Goal: Task Accomplishment & Management: Manage account settings

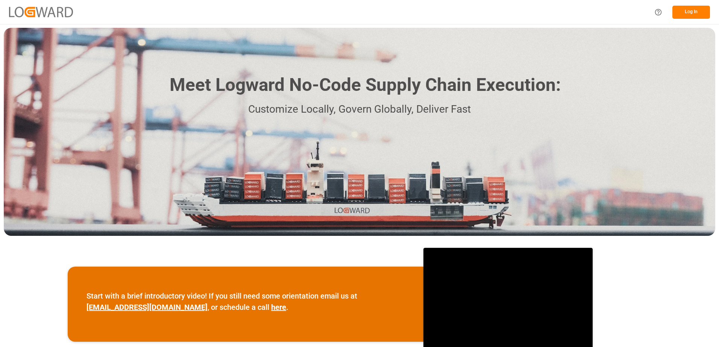
click at [686, 11] on button "Log In" at bounding box center [691, 12] width 38 height 13
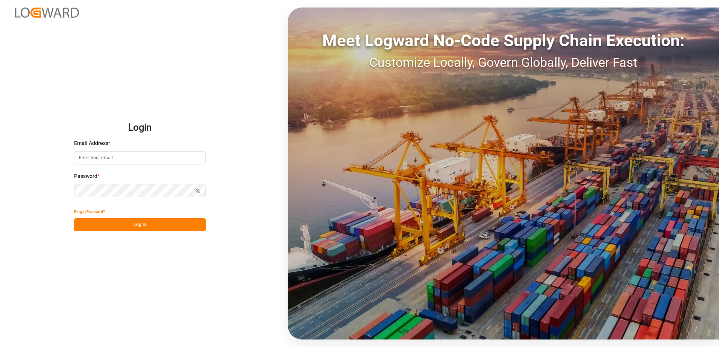
click at [109, 158] on input at bounding box center [140, 157] width 132 height 13
type input "yves.besner@jamindustries.com"
click at [64, 194] on div "Login Email Address * yves.besner@jamindustries.com Password * Show password Fo…" at bounding box center [359, 173] width 719 height 347
click at [82, 226] on button "Log In" at bounding box center [140, 224] width 132 height 13
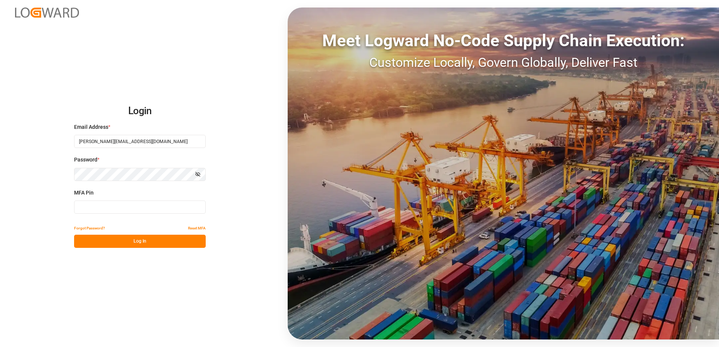
click at [80, 208] on input at bounding box center [140, 207] width 132 height 13
type input "624945"
click at [115, 244] on button "Log In" at bounding box center [140, 241] width 132 height 13
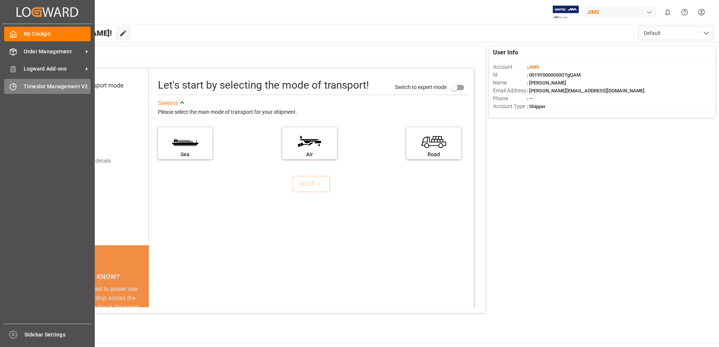
click at [27, 85] on span "Timeslot Management V2" at bounding box center [57, 87] width 67 height 8
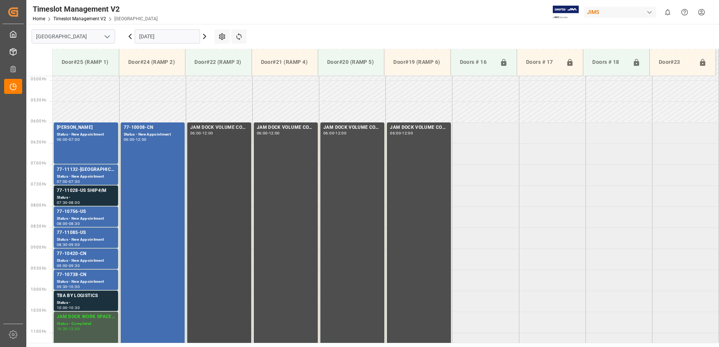
scroll to position [244, 0]
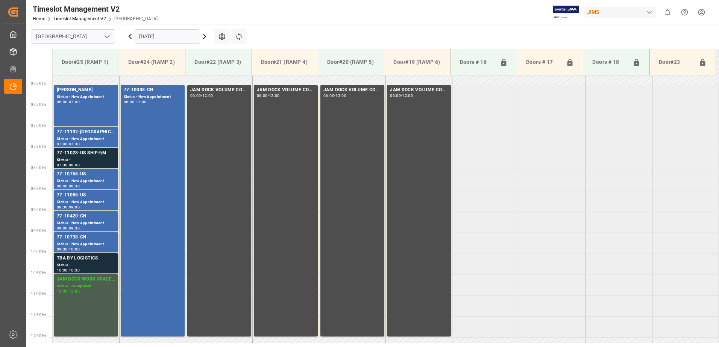
click at [90, 261] on div "TBA BY LOGISTICS" at bounding box center [86, 259] width 58 height 8
click at [82, 157] on div "77-11028-US SHIP#/M" at bounding box center [86, 154] width 58 height 8
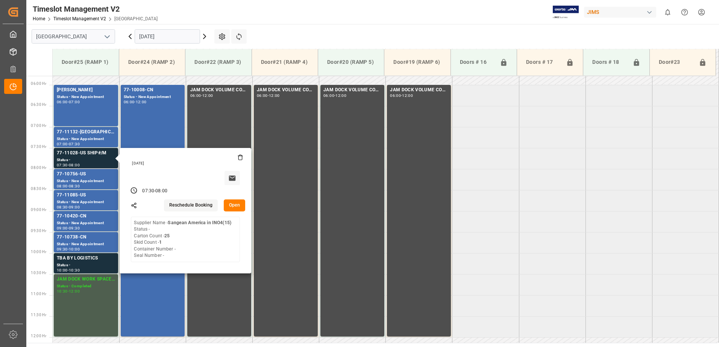
click at [234, 204] on button "Open" at bounding box center [235, 206] width 22 height 12
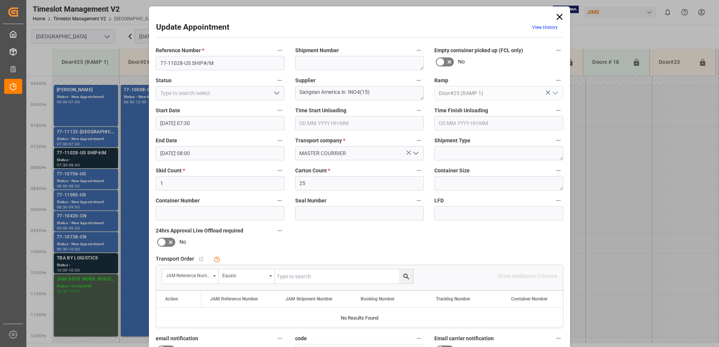
click at [315, 275] on input "text" at bounding box center [344, 276] width 138 height 14
type input "77-11028-us"
click at [405, 278] on icon "search button" at bounding box center [406, 277] width 8 height 8
click at [558, 17] on icon at bounding box center [559, 17] width 6 height 6
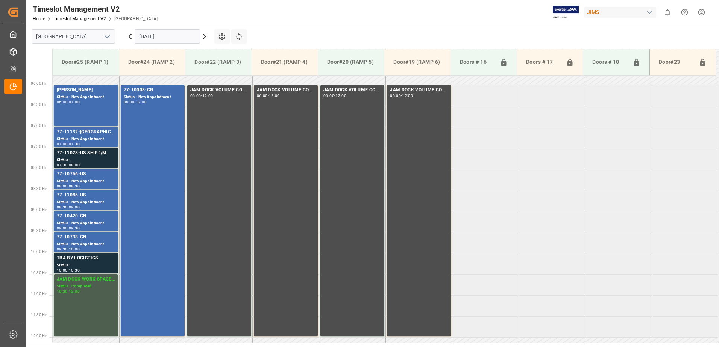
click at [205, 36] on icon at bounding box center [204, 36] width 2 height 5
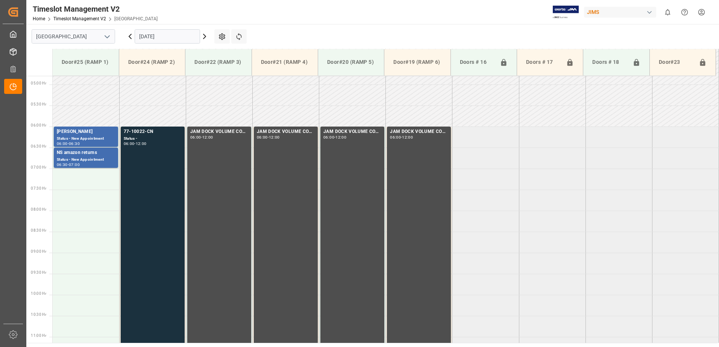
scroll to position [206, 0]
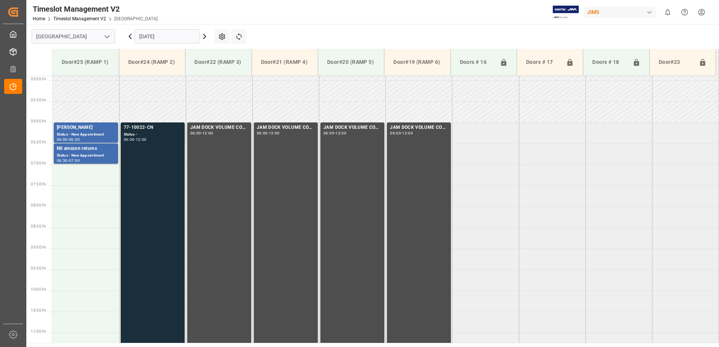
click at [150, 159] on div "77-10022-CN Status - 06:00 - 12:00" at bounding box center [153, 248] width 58 height 249
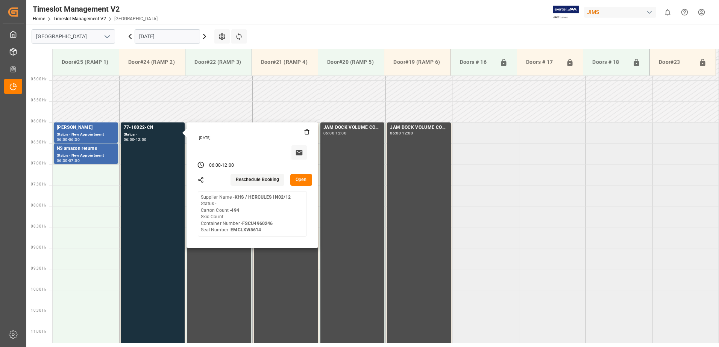
click at [301, 181] on button "Open" at bounding box center [301, 180] width 22 height 12
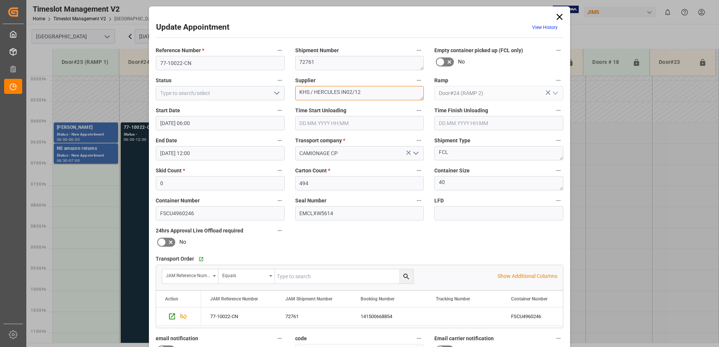
click at [353, 92] on textarea "KHS / HERCULES IN02/12" at bounding box center [359, 93] width 129 height 14
click at [360, 92] on textarea "KHS / HERCULES IN02(12" at bounding box center [359, 93] width 129 height 14
type textarea "KHS / HERCULES IN02(12)"
click at [277, 94] on icon "open menu" at bounding box center [276, 93] width 9 height 9
click at [242, 160] on div "New Appointment" at bounding box center [220, 160] width 128 height 17
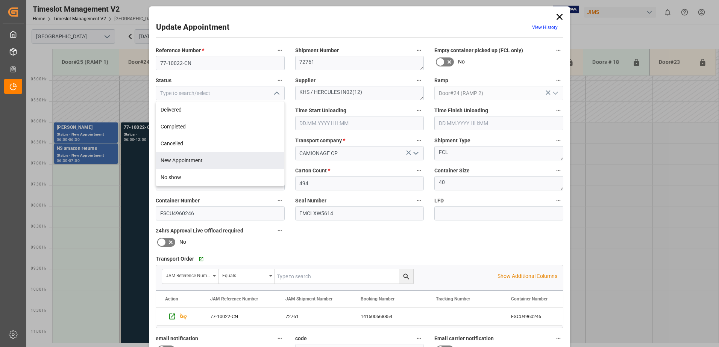
type input "New Appointment"
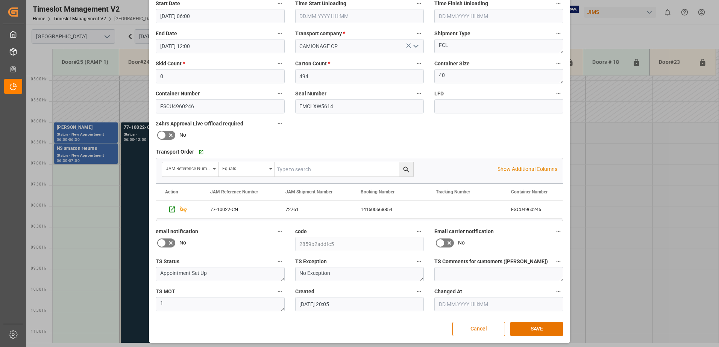
scroll to position [110, 0]
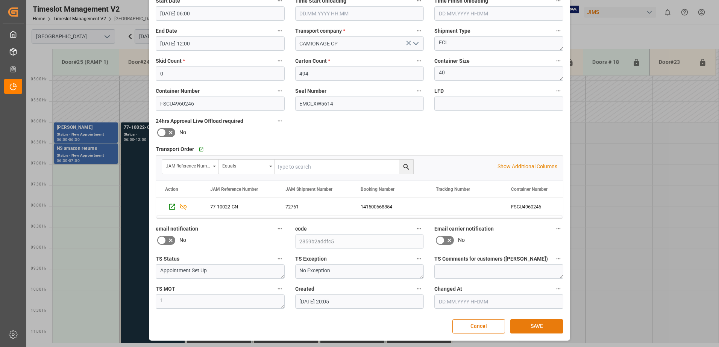
click at [541, 325] on button "SAVE" at bounding box center [536, 326] width 53 height 14
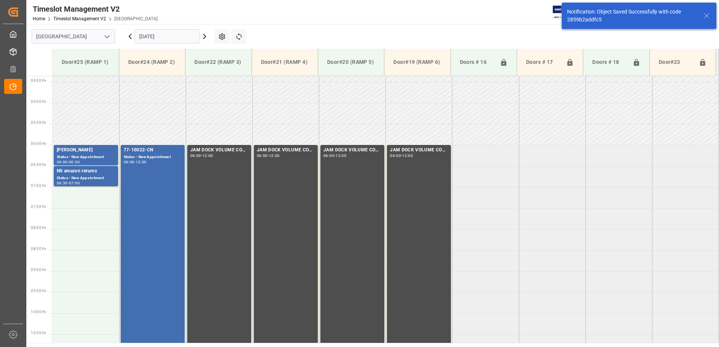
scroll to position [206, 0]
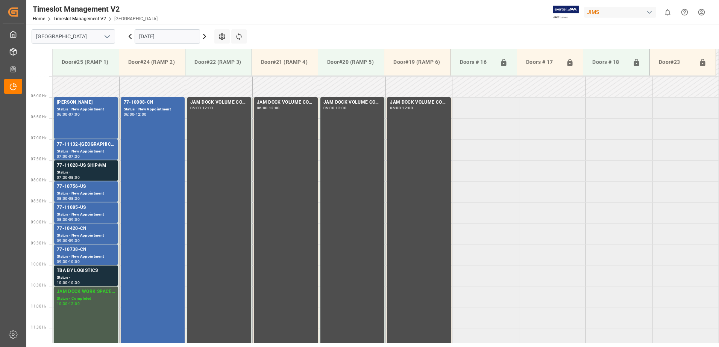
scroll to position [248, 0]
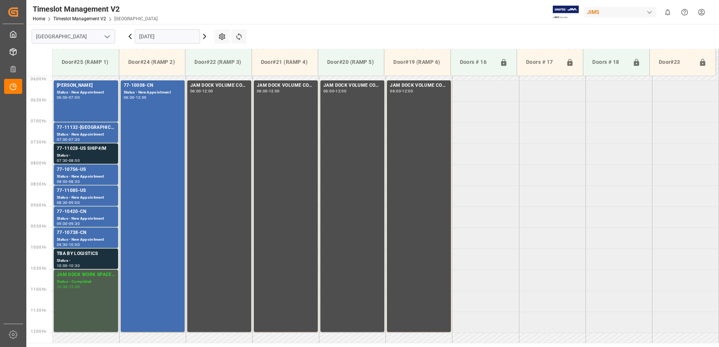
click at [205, 37] on icon at bounding box center [204, 36] width 2 height 5
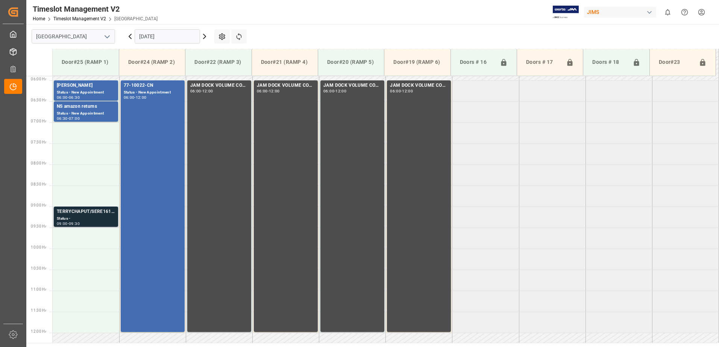
click at [86, 217] on div "Status -" at bounding box center [86, 219] width 58 height 6
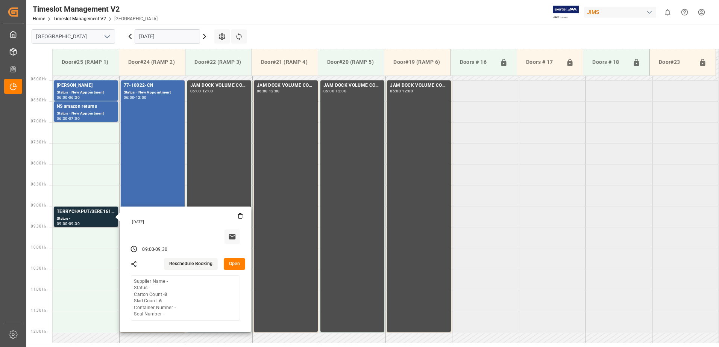
click at [236, 263] on button "Open" at bounding box center [235, 264] width 22 height 12
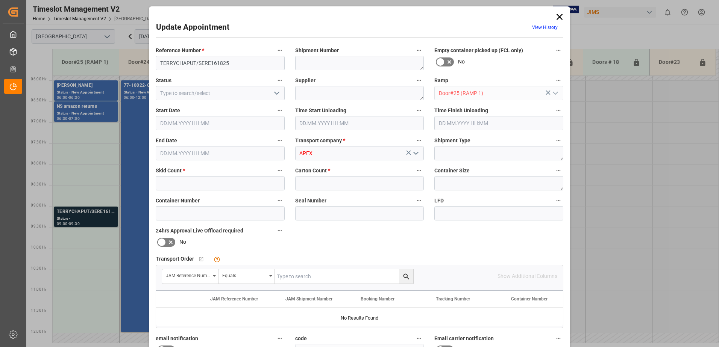
type input "6"
type input "8"
type input "[DATE] 09:00"
type input "[DATE] 09:30"
type input "[DATE] 10:37"
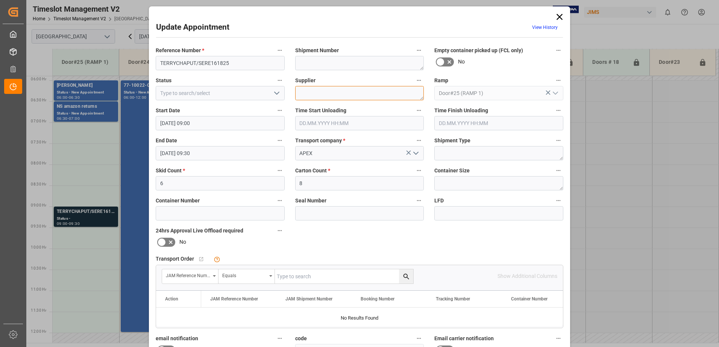
click at [321, 93] on textarea at bounding box center [359, 93] width 129 height 14
type textarea "ULINE"
click at [275, 94] on polyline "open menu" at bounding box center [276, 93] width 5 height 2
click at [228, 163] on div "New Appointment" at bounding box center [220, 160] width 128 height 17
type input "New Appointment"
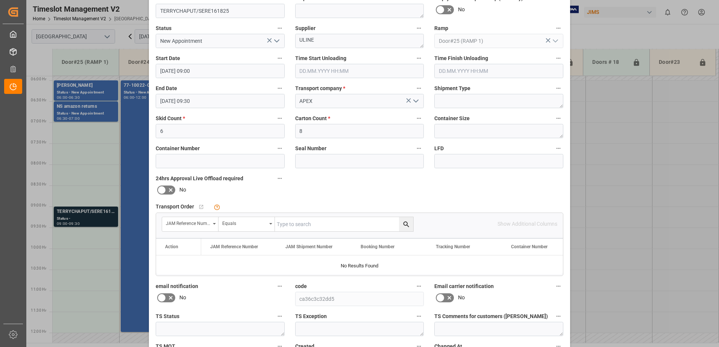
scroll to position [110, 0]
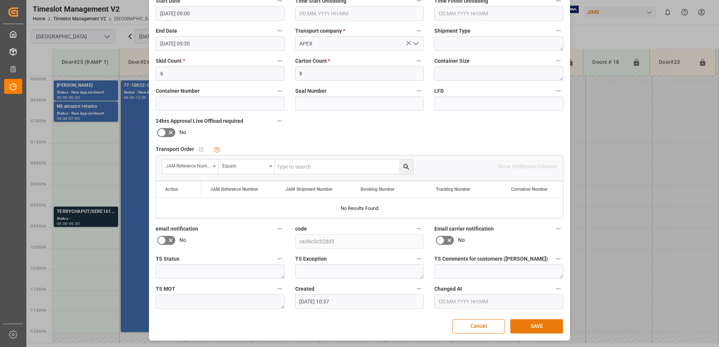
click at [538, 328] on button "SAVE" at bounding box center [536, 326] width 53 height 14
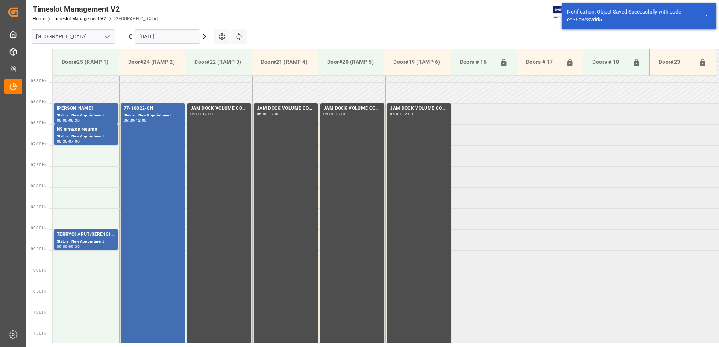
scroll to position [332, 0]
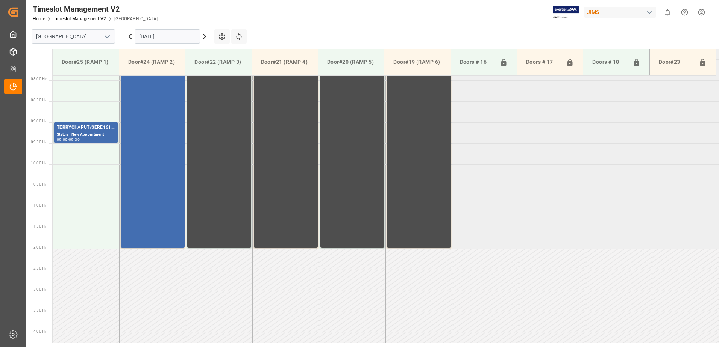
click at [178, 37] on input "[DATE]" at bounding box center [167, 36] width 65 height 14
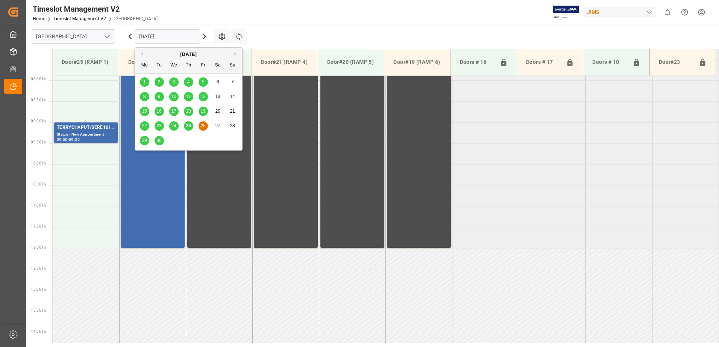
click at [234, 53] on button "Next Month" at bounding box center [236, 53] width 5 height 5
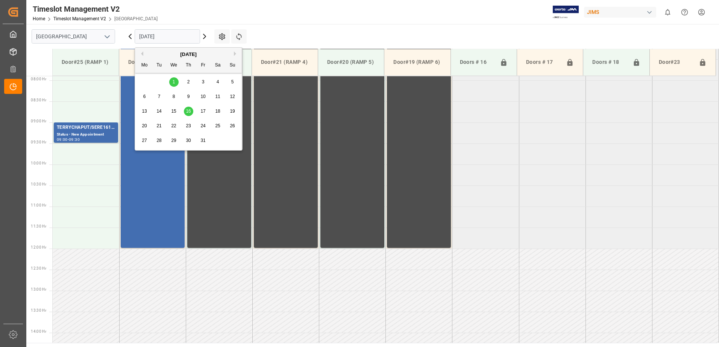
click at [172, 82] on span "1" at bounding box center [173, 81] width 3 height 5
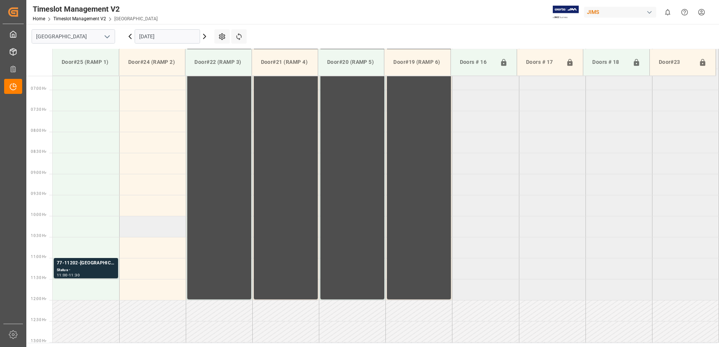
scroll to position [398, 0]
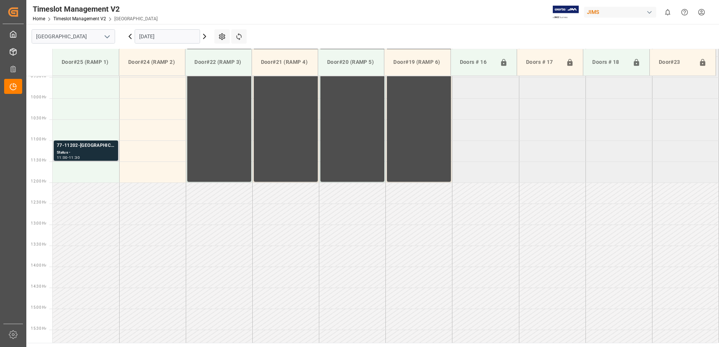
click at [88, 151] on div "Status -" at bounding box center [86, 153] width 58 height 6
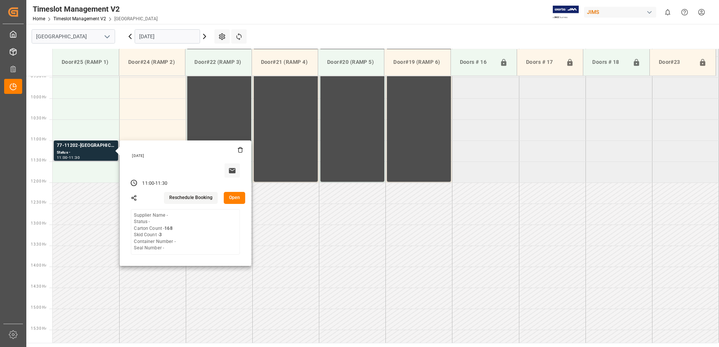
click at [235, 197] on button "Open" at bounding box center [235, 198] width 22 height 12
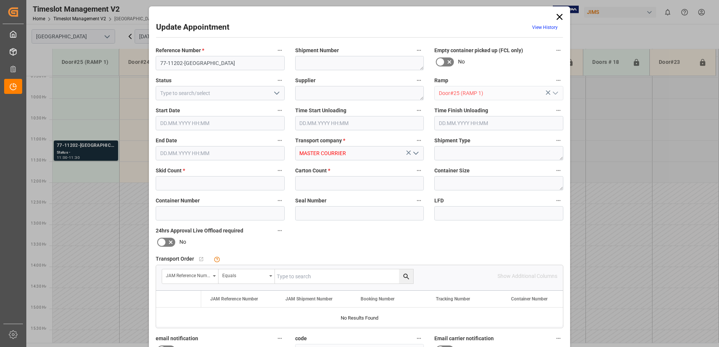
type input "3"
type input "168"
type input "[DATE] 11:00"
type input "[DATE] 11:30"
type input "[DATE] 20:49"
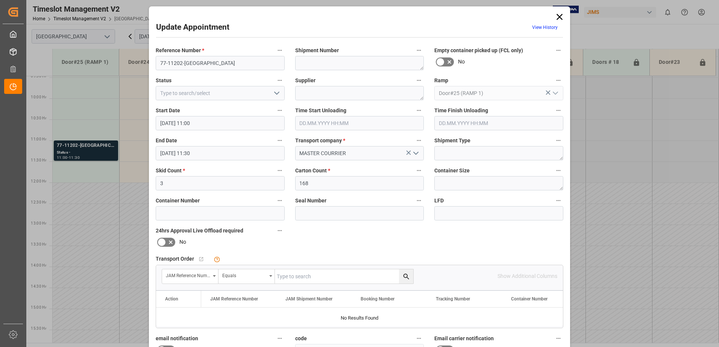
click at [335, 276] on input "text" at bounding box center [344, 276] width 138 height 14
type input "77-11202-us"
click at [404, 276] on icon "search button" at bounding box center [406, 277] width 8 height 8
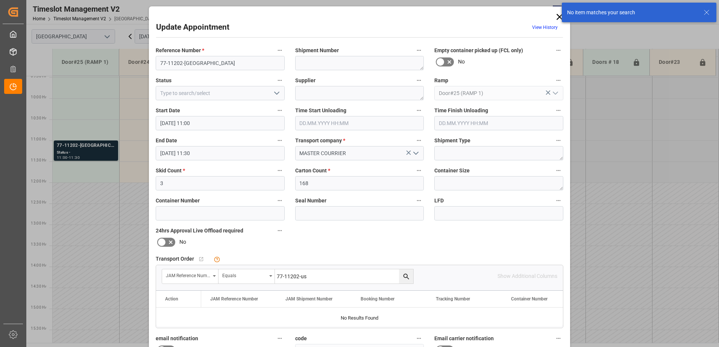
click at [546, 241] on div "Reference Number * 77-11202-US Shipment Number Empty container picked up (FCL o…" at bounding box center [359, 232] width 418 height 378
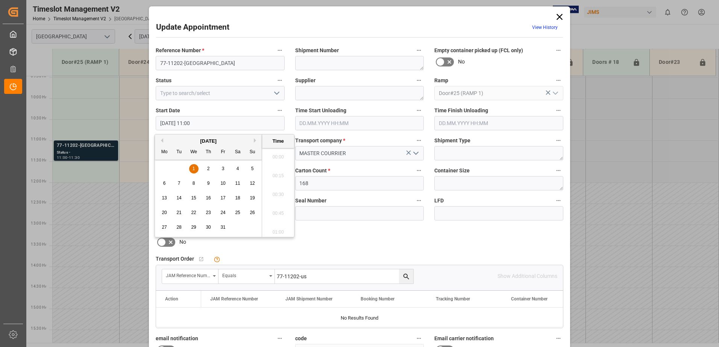
click at [215, 123] on input "[DATE] 11:00" at bounding box center [220, 123] width 129 height 14
click at [195, 170] on div "1" at bounding box center [193, 169] width 9 height 9
click at [275, 154] on li "06:00" at bounding box center [278, 154] width 32 height 19
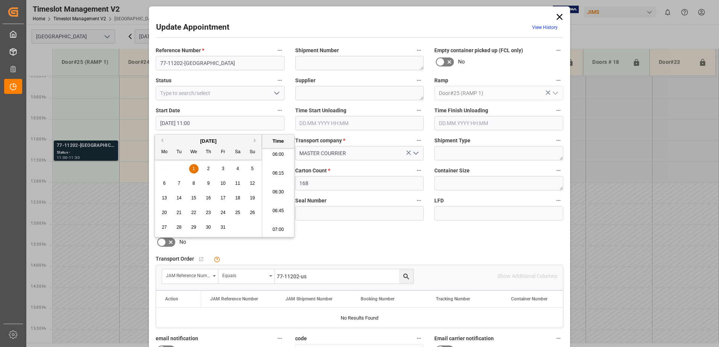
type input "[DATE] 06:00"
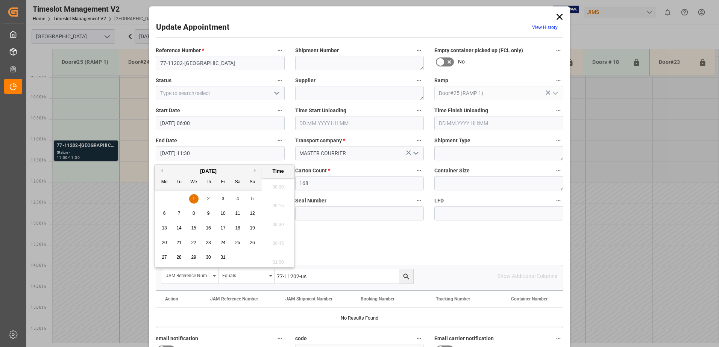
click at [227, 154] on input "[DATE] 11:30" at bounding box center [220, 153] width 129 height 14
click at [192, 197] on span "1" at bounding box center [193, 198] width 3 height 5
click at [277, 221] on li "06:30" at bounding box center [278, 222] width 32 height 19
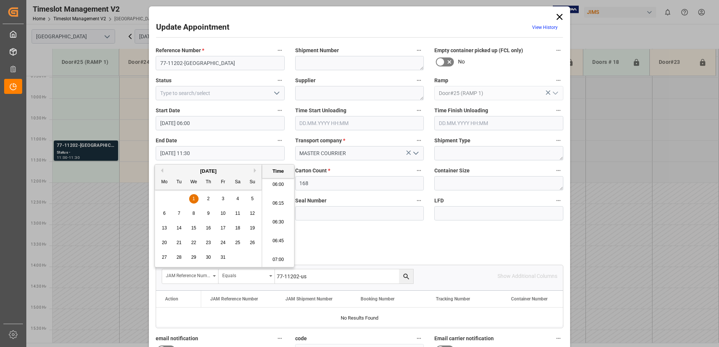
type input "[DATE] 06:30"
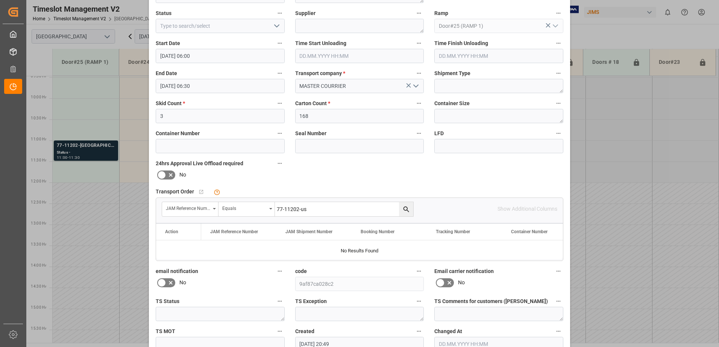
scroll to position [110, 0]
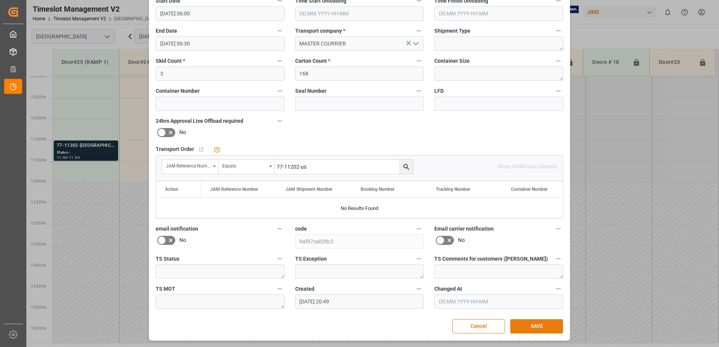
click at [534, 327] on button "SAVE" at bounding box center [536, 326] width 53 height 14
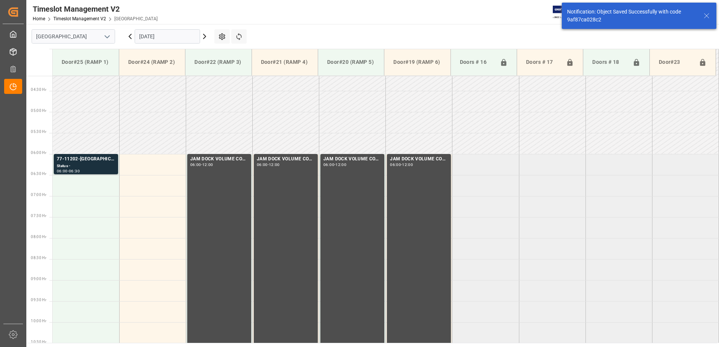
scroll to position [206, 0]
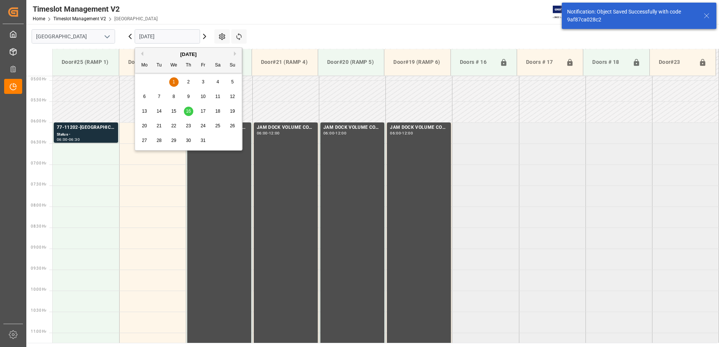
click at [175, 38] on input "[DATE]" at bounding box center [167, 36] width 65 height 14
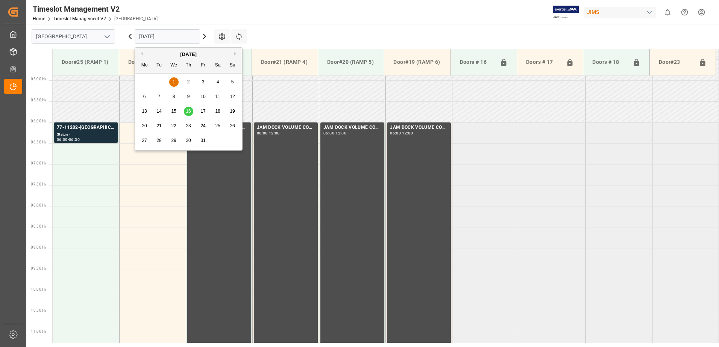
click at [142, 54] on button "Previous Month" at bounding box center [141, 53] width 5 height 5
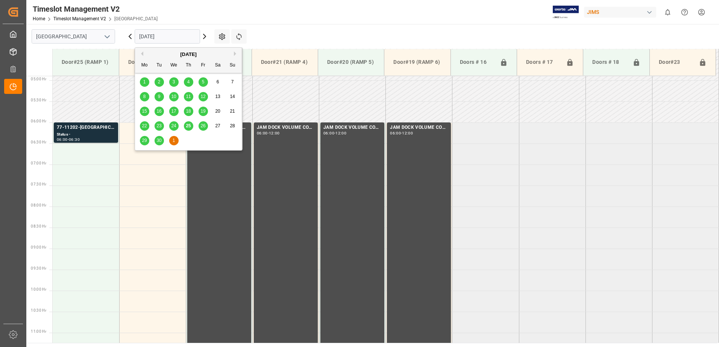
click at [157, 139] on span "30" at bounding box center [158, 140] width 5 height 5
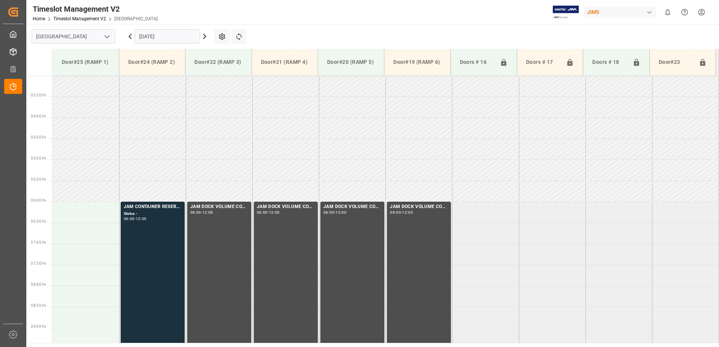
scroll to position [248, 0]
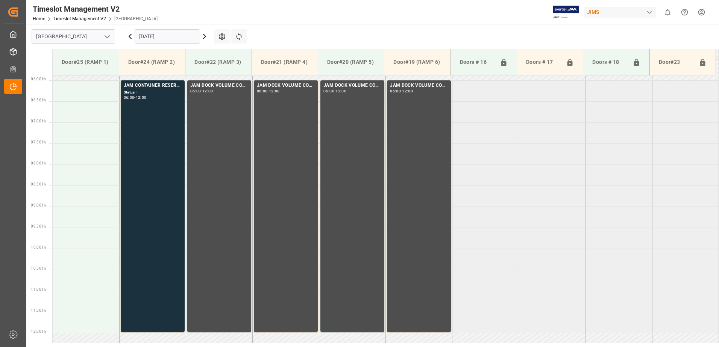
click at [129, 37] on icon at bounding box center [130, 36] width 2 height 5
click at [182, 37] on input "[DATE]" at bounding box center [167, 36] width 65 height 14
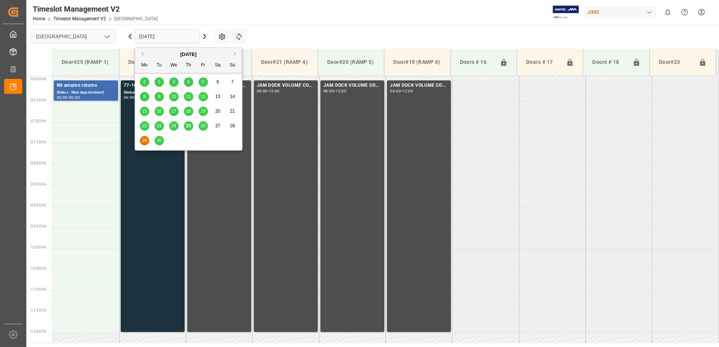
click at [204, 126] on span "26" at bounding box center [202, 125] width 5 height 5
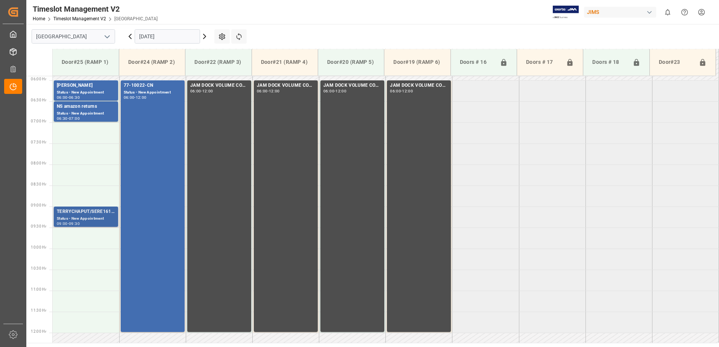
click at [81, 217] on div "Status - New Appointment" at bounding box center [86, 219] width 58 height 6
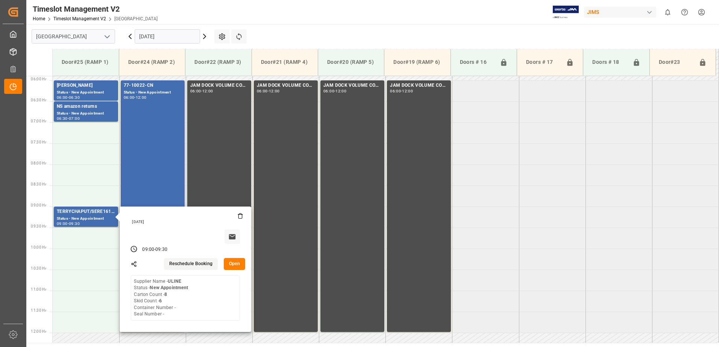
click at [234, 261] on button "Open" at bounding box center [235, 264] width 22 height 12
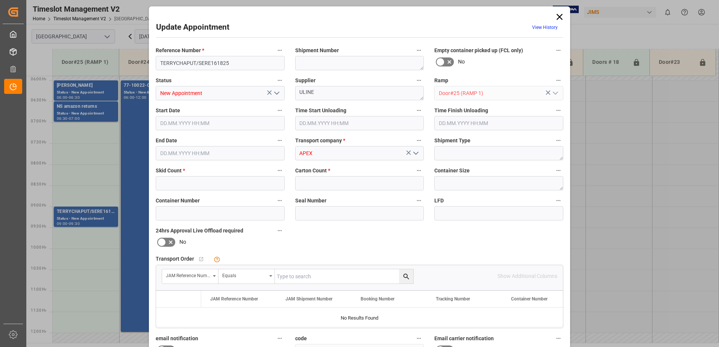
type input "6"
type input "8"
type input "[DATE] 09:00"
type input "[DATE] 09:30"
type input "[DATE] 10:37"
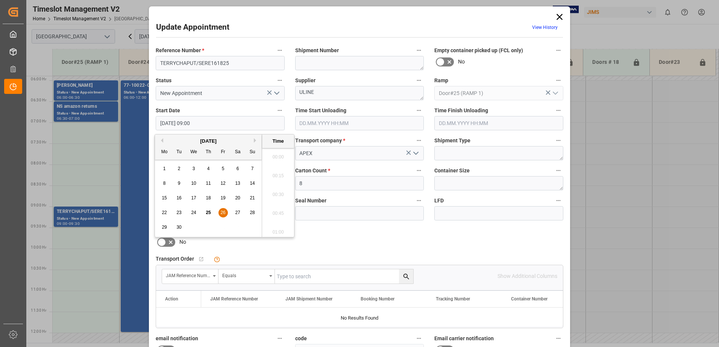
click at [222, 124] on input "[DATE] 09:00" at bounding box center [220, 123] width 129 height 14
click at [222, 214] on span "26" at bounding box center [222, 212] width 5 height 5
click at [277, 153] on li "07:00" at bounding box center [278, 154] width 32 height 19
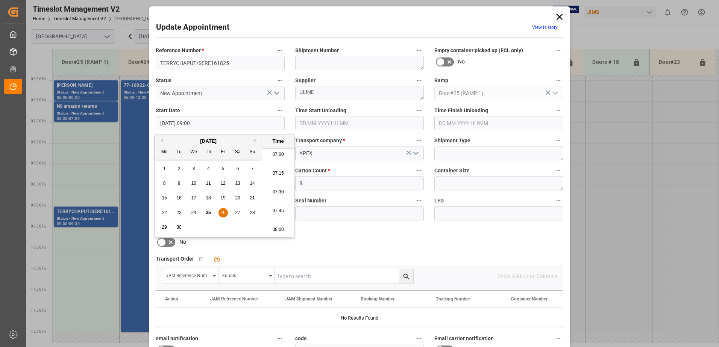
type input "[DATE] 07:00"
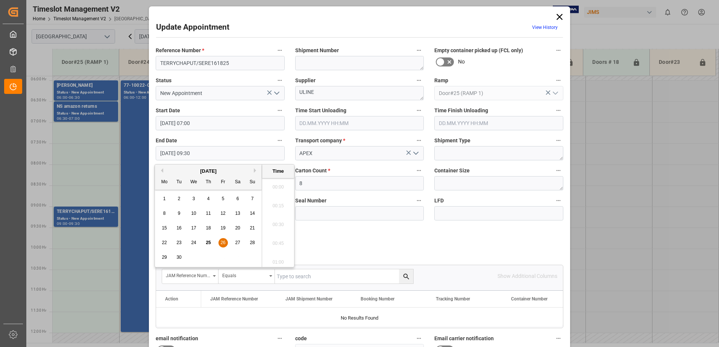
click at [210, 153] on input "[DATE] 09:30" at bounding box center [220, 153] width 129 height 14
click at [224, 243] on span "26" at bounding box center [222, 242] width 5 height 5
click at [275, 182] on li "07:30" at bounding box center [278, 184] width 32 height 19
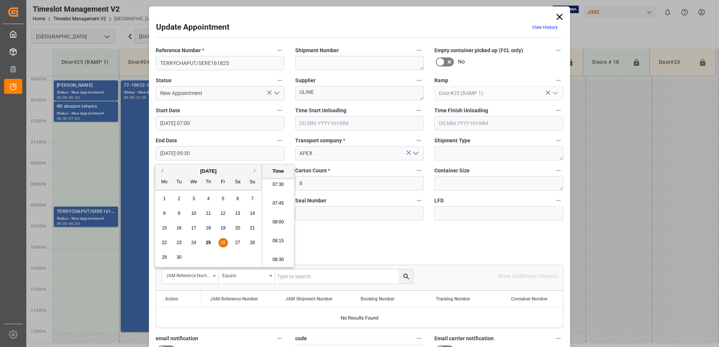
type input "[DATE] 07:30"
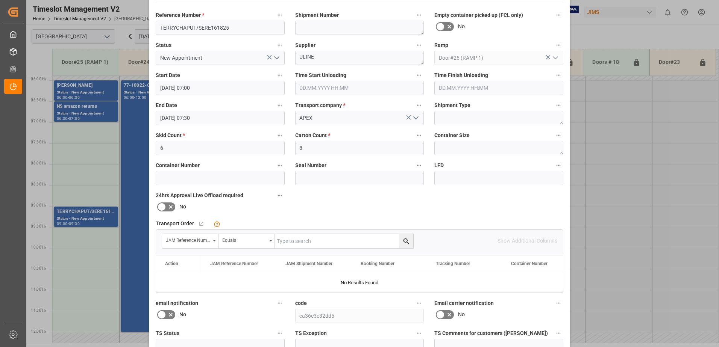
scroll to position [110, 0]
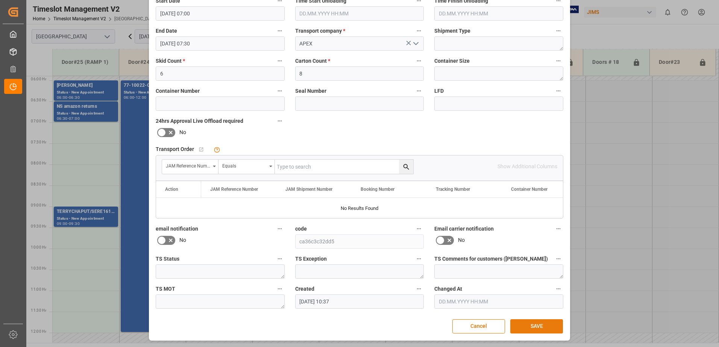
click at [533, 327] on button "SAVE" at bounding box center [536, 326] width 53 height 14
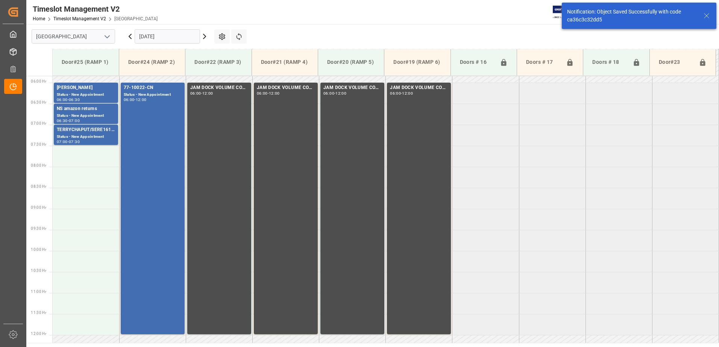
scroll to position [248, 0]
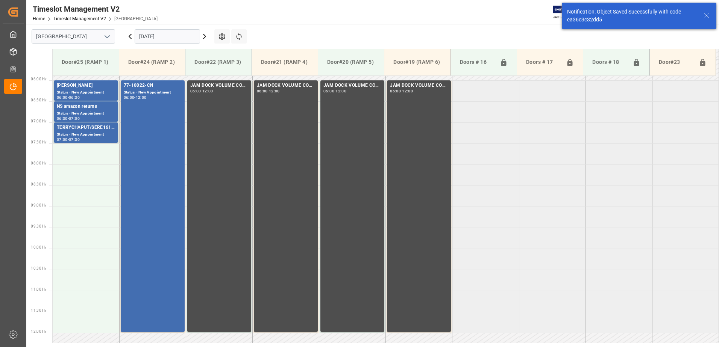
click at [131, 38] on icon at bounding box center [130, 36] width 9 height 9
